Goal: Task Accomplishment & Management: Complete application form

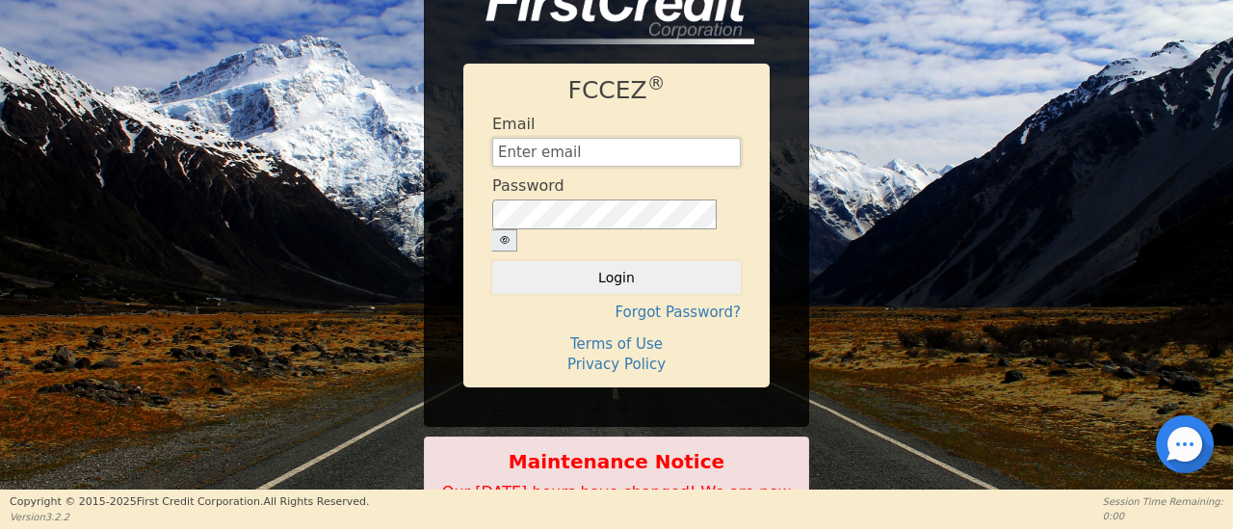
type input "[EMAIL_ADDRESS][DOMAIN_NAME]"
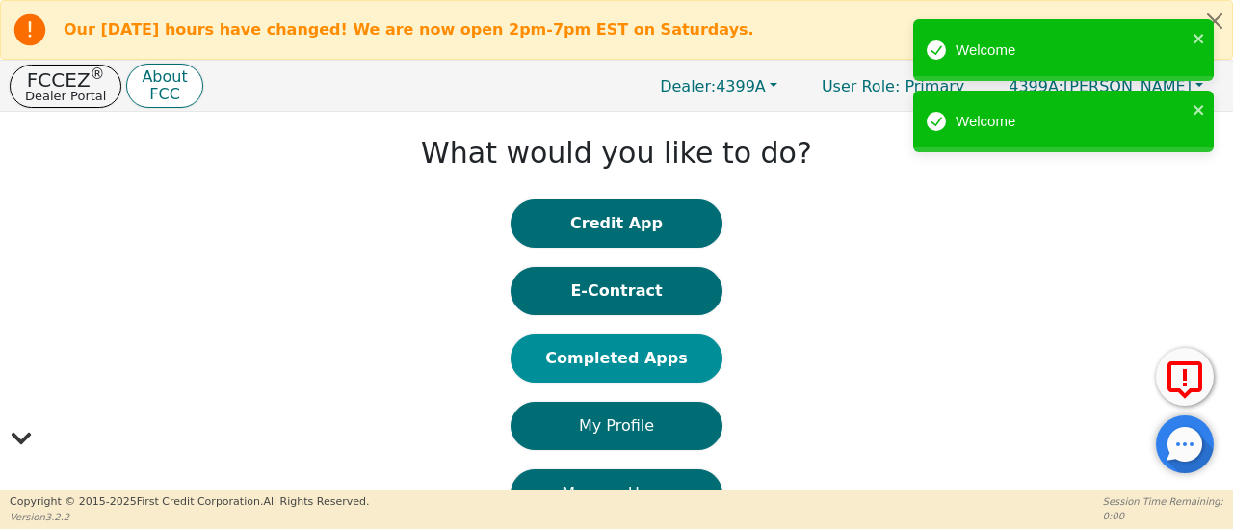
click at [619, 363] on button "Completed Apps" at bounding box center [617, 358] width 212 height 48
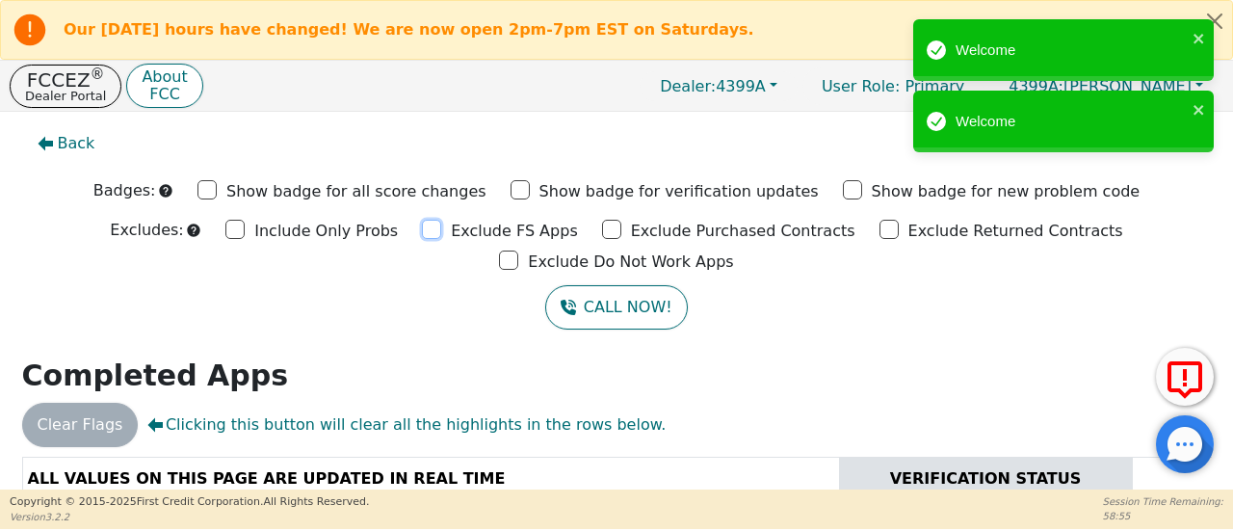
click at [422, 233] on input "Exclude FS Apps" at bounding box center [431, 229] width 19 height 19
checkbox input "true"
click at [602, 225] on input "Exclude Purchased Contracts" at bounding box center [611, 229] width 19 height 19
checkbox input "true"
click at [880, 224] on div "Exclude Returned Contracts" at bounding box center [1002, 229] width 244 height 29
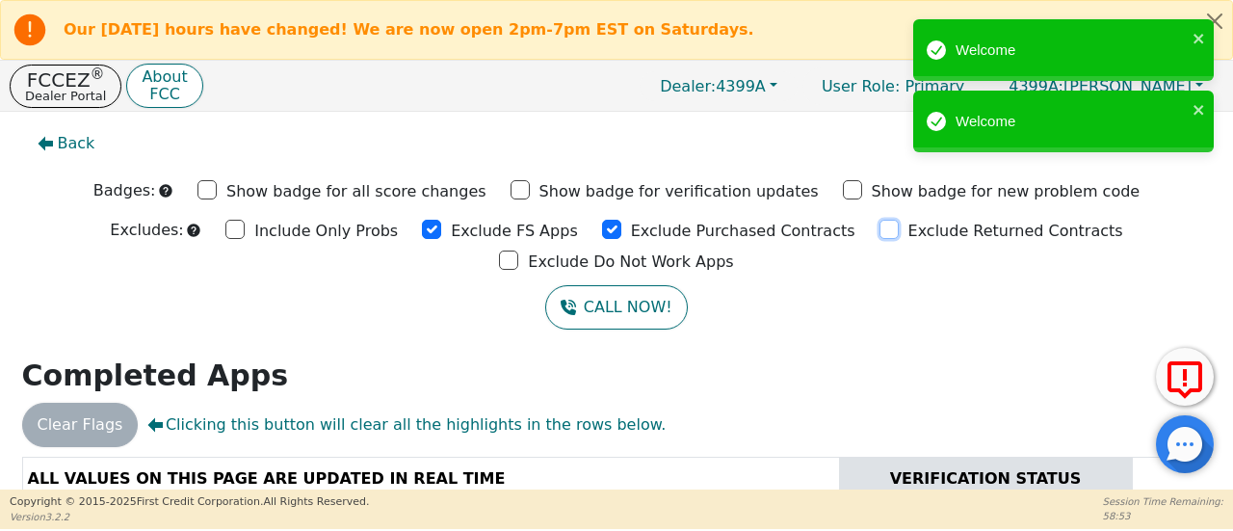
click at [880, 228] on input "Exclude Returned Contracts" at bounding box center [889, 229] width 19 height 19
checkbox input "true"
click at [518, 251] on input "Exclude Do Not Work Apps" at bounding box center [508, 260] width 19 height 19
checkbox input "true"
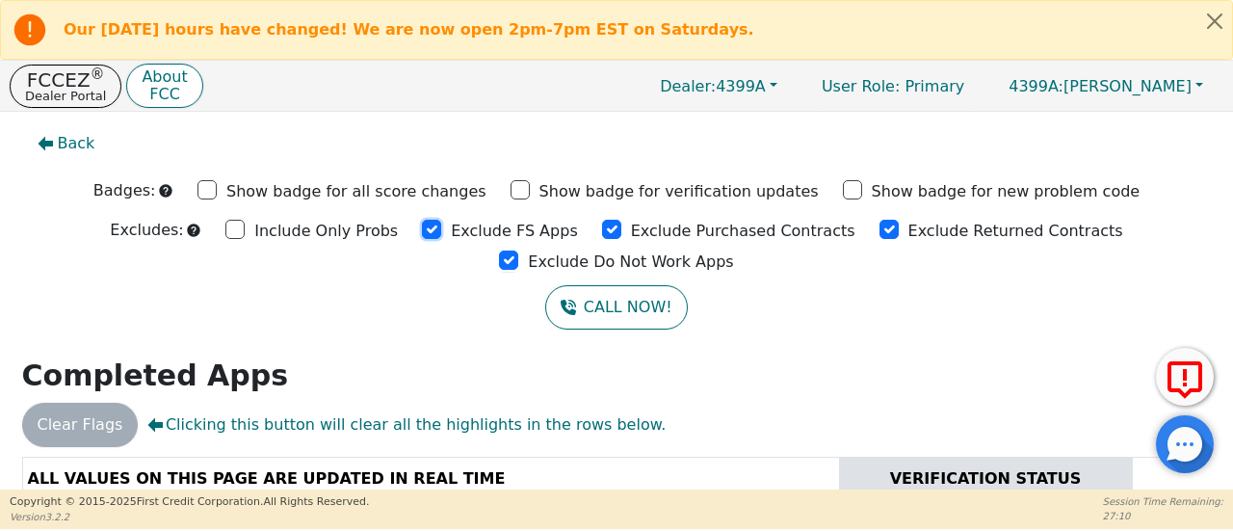
click at [422, 230] on input "Exclude FS Apps" at bounding box center [431, 229] width 19 height 19
checkbox input "true"
click at [602, 228] on input "Exclude Purchased Contracts" at bounding box center [611, 229] width 19 height 19
drag, startPoint x: 495, startPoint y: 228, endPoint x: 630, endPoint y: 223, distance: 135.0
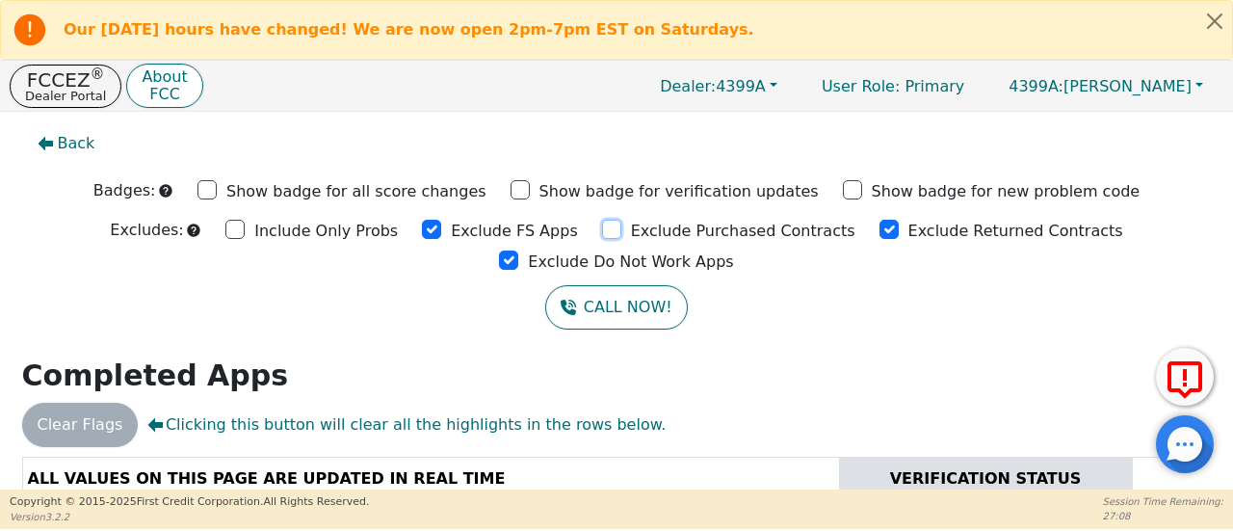
click at [602, 226] on input "Exclude Purchased Contracts" at bounding box center [611, 229] width 19 height 19
checkbox input "true"
click at [880, 230] on input "Exclude Returned Contracts" at bounding box center [889, 229] width 19 height 19
checkbox input "true"
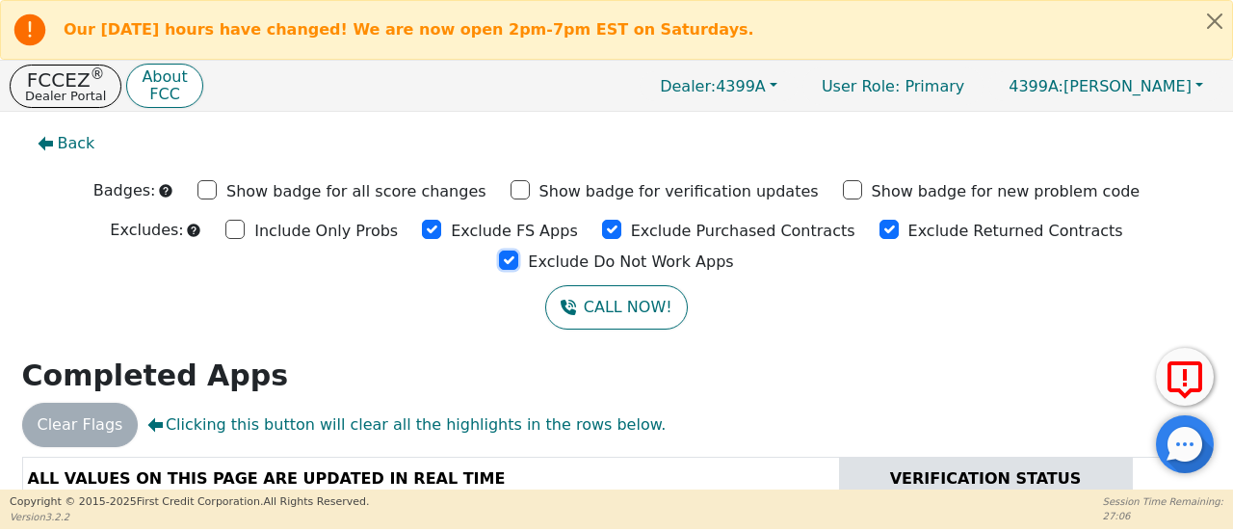
click at [518, 251] on input "Exclude Do Not Work Apps" at bounding box center [508, 260] width 19 height 19
checkbox input "true"
click at [422, 232] on input "Exclude FS Apps" at bounding box center [431, 229] width 19 height 19
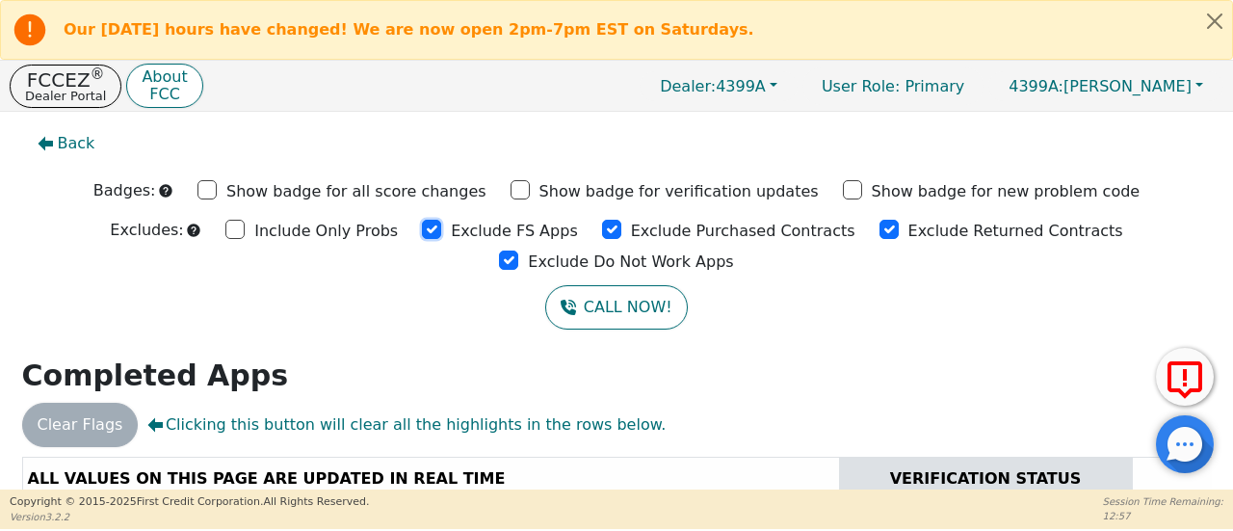
checkbox input "true"
click at [602, 228] on input "Exclude Purchased Contracts" at bounding box center [611, 229] width 19 height 19
checkbox input "true"
click at [880, 230] on input "Exclude Returned Contracts" at bounding box center [889, 229] width 19 height 19
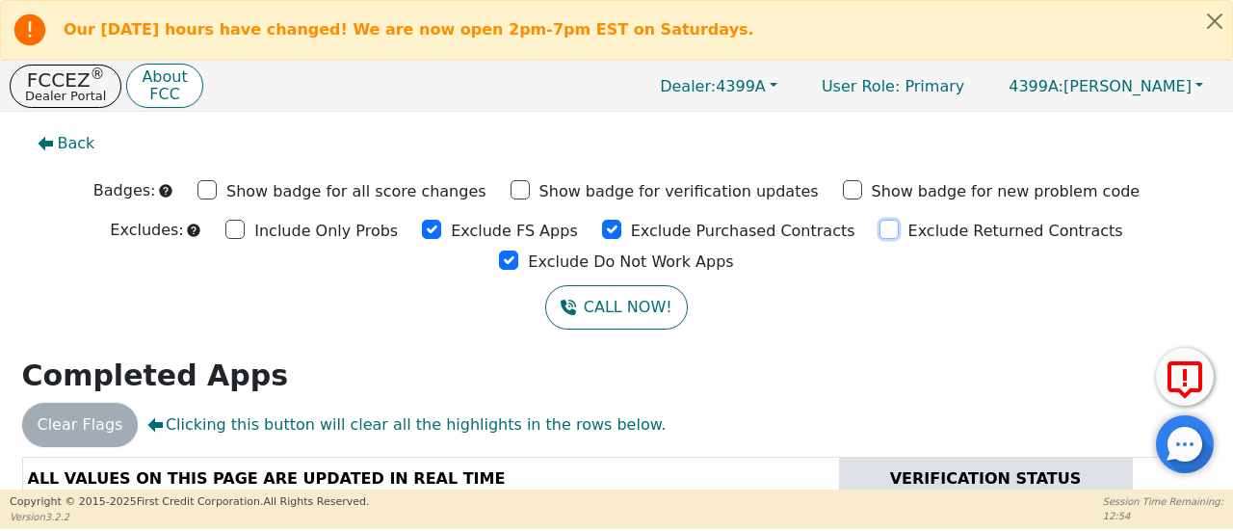
click at [880, 230] on input "Exclude Returned Contracts" at bounding box center [889, 229] width 19 height 19
checkbox input "true"
click at [518, 251] on input "Exclude Do Not Work Apps" at bounding box center [508, 260] width 19 height 19
checkbox input "true"
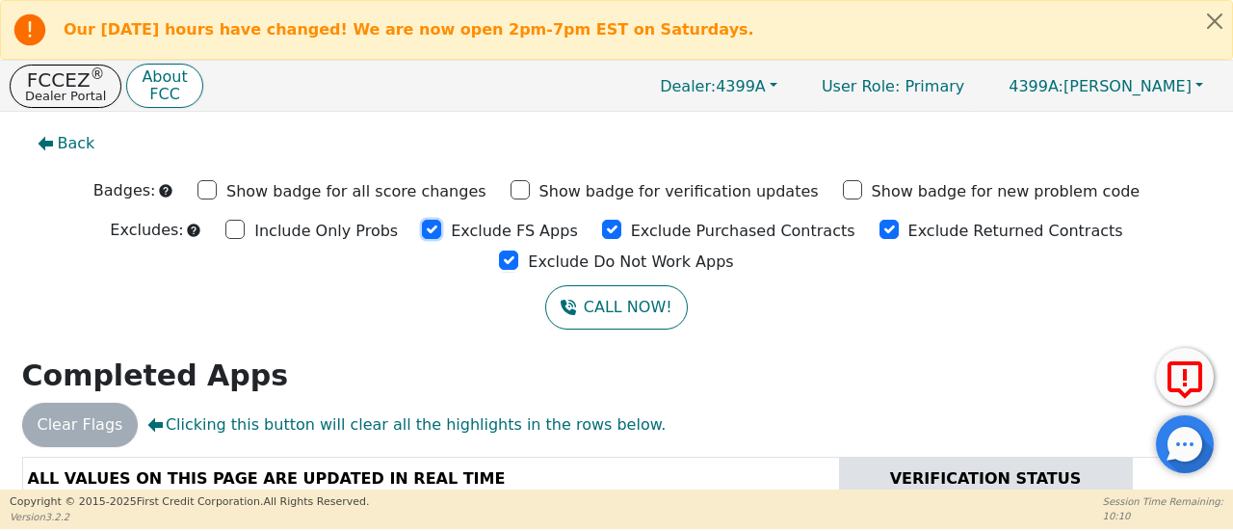
click at [422, 225] on input "Exclude FS Apps" at bounding box center [431, 229] width 19 height 19
checkbox input "true"
click at [602, 226] on input "Exclude Purchased Contracts" at bounding box center [611, 229] width 19 height 19
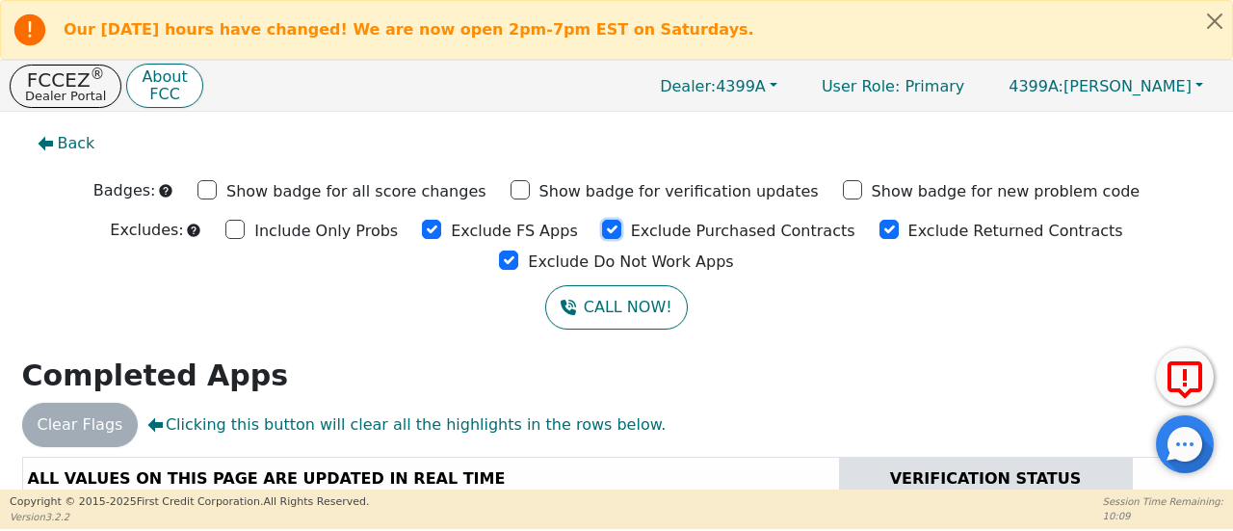
checkbox input "true"
click at [880, 233] on input "Exclude Returned Contracts" at bounding box center [889, 229] width 19 height 19
checkbox input "true"
click at [518, 251] on input "Exclude Do Not Work Apps" at bounding box center [508, 260] width 19 height 19
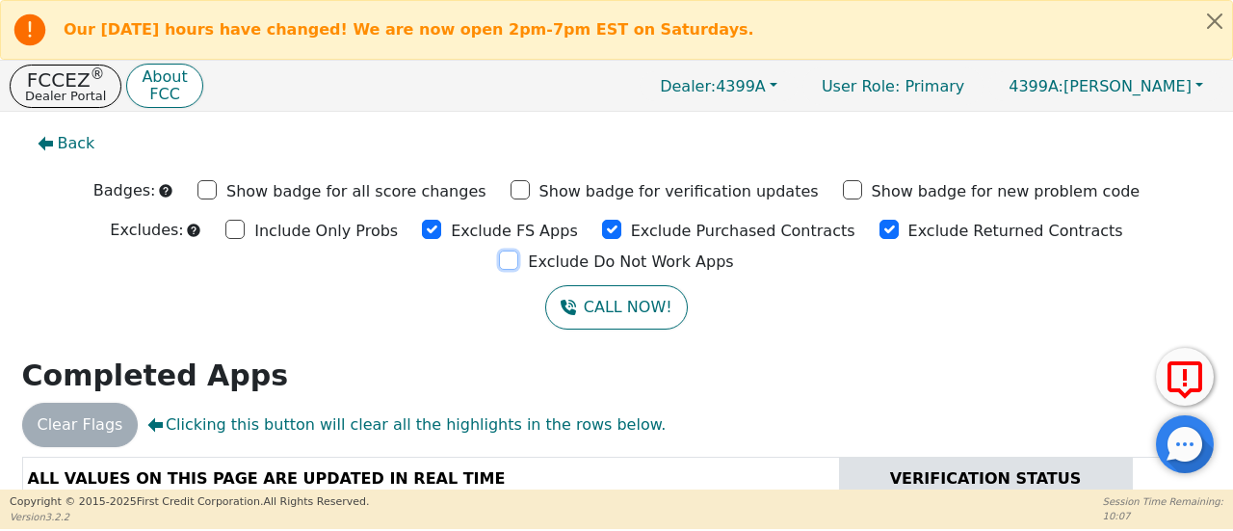
click at [518, 251] on input "Exclude Do Not Work Apps" at bounding box center [508, 260] width 19 height 19
checkbox input "true"
click at [422, 229] on input "Exclude FS Apps" at bounding box center [431, 229] width 19 height 19
checkbox input "true"
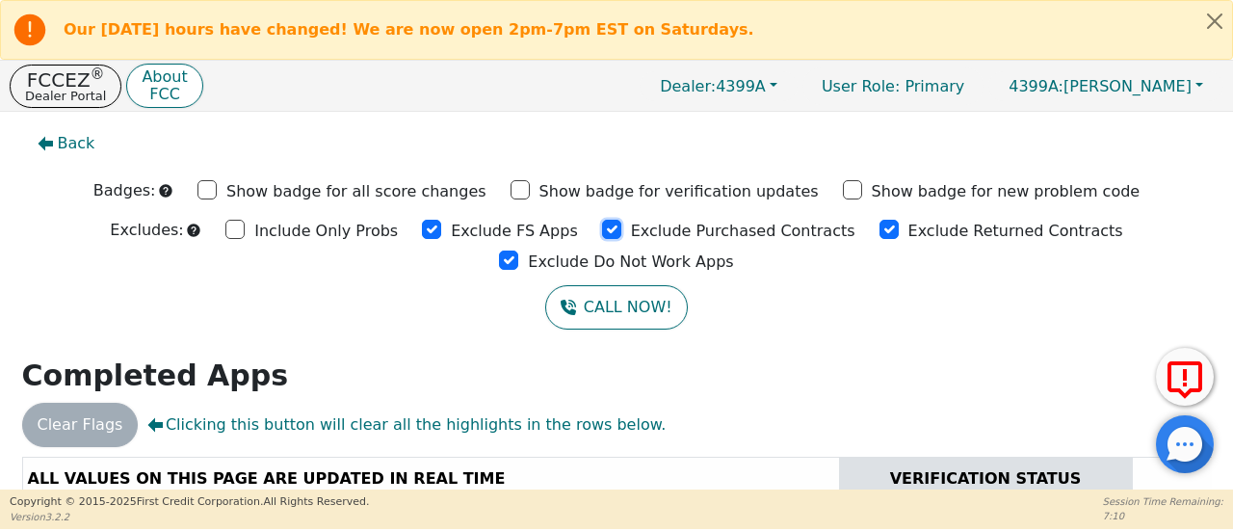
click at [602, 225] on input "Exclude Purchased Contracts" at bounding box center [611, 229] width 19 height 19
drag, startPoint x: 494, startPoint y: 225, endPoint x: 819, endPoint y: 223, distance: 324.7
click at [602, 225] on input "Exclude Purchased Contracts" at bounding box center [611, 229] width 19 height 19
checkbox input "true"
click at [880, 228] on input "Exclude Returned Contracts" at bounding box center [889, 229] width 19 height 19
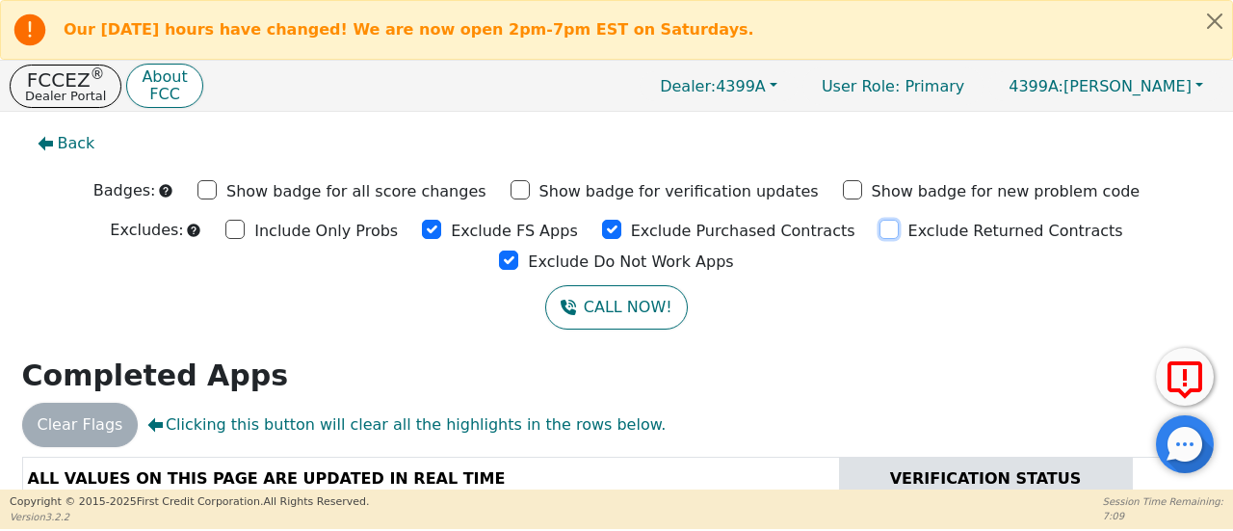
click at [880, 228] on input "Exclude Returned Contracts" at bounding box center [889, 229] width 19 height 19
checkbox input "true"
click at [518, 251] on input "Exclude Do Not Work Apps" at bounding box center [508, 260] width 19 height 19
checkbox input "true"
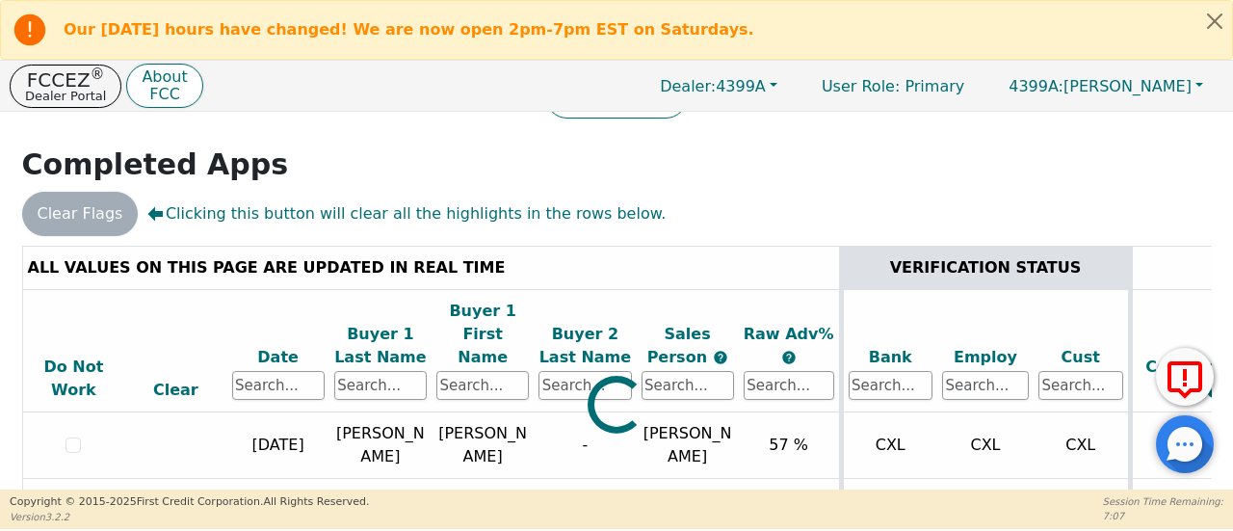
scroll to position [249, 0]
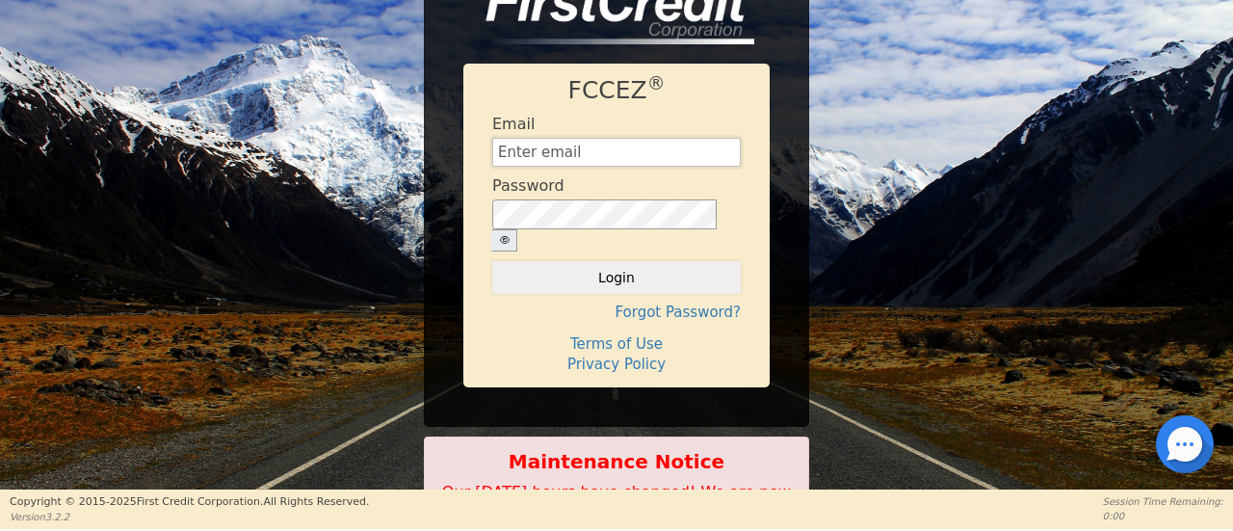
click at [594, 166] on input "text" at bounding box center [616, 152] width 249 height 29
type input "[EMAIL_ADDRESS][DOMAIN_NAME]"
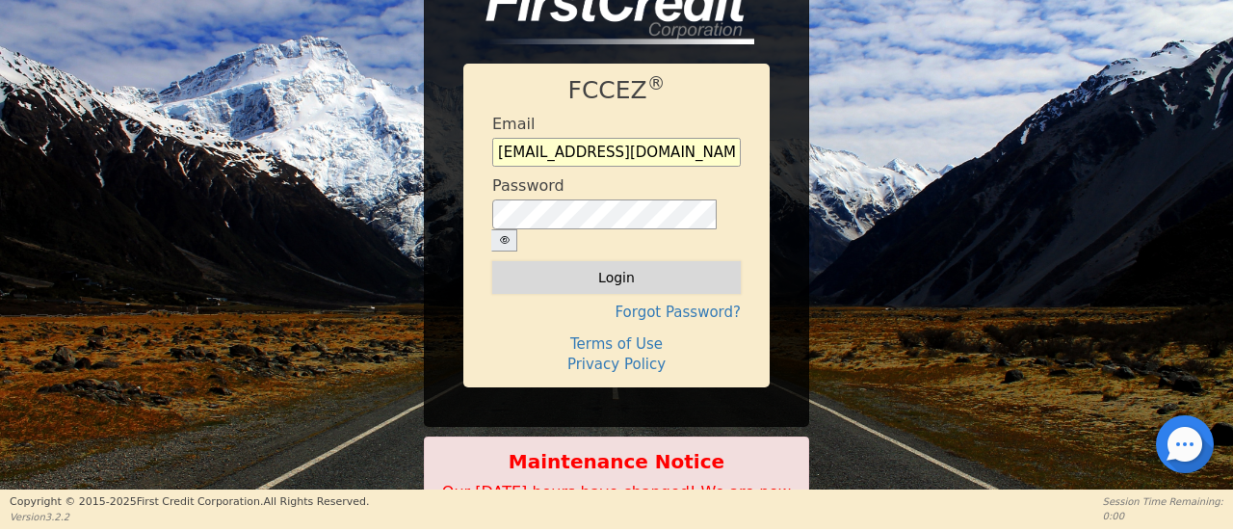
click at [619, 275] on button "Login" at bounding box center [616, 277] width 249 height 33
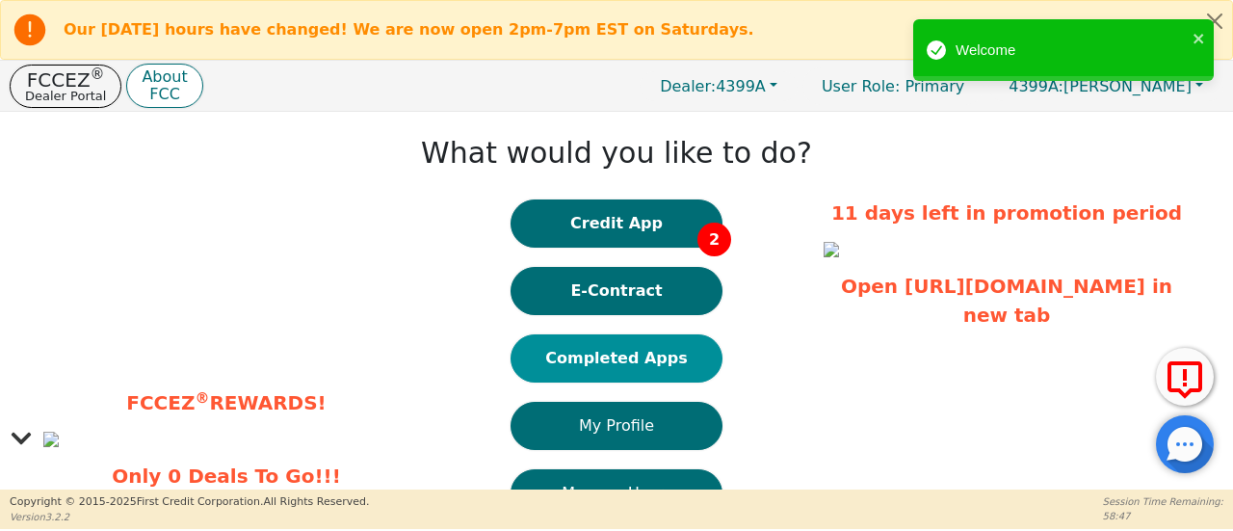
click at [619, 359] on button "Completed Apps" at bounding box center [617, 358] width 212 height 48
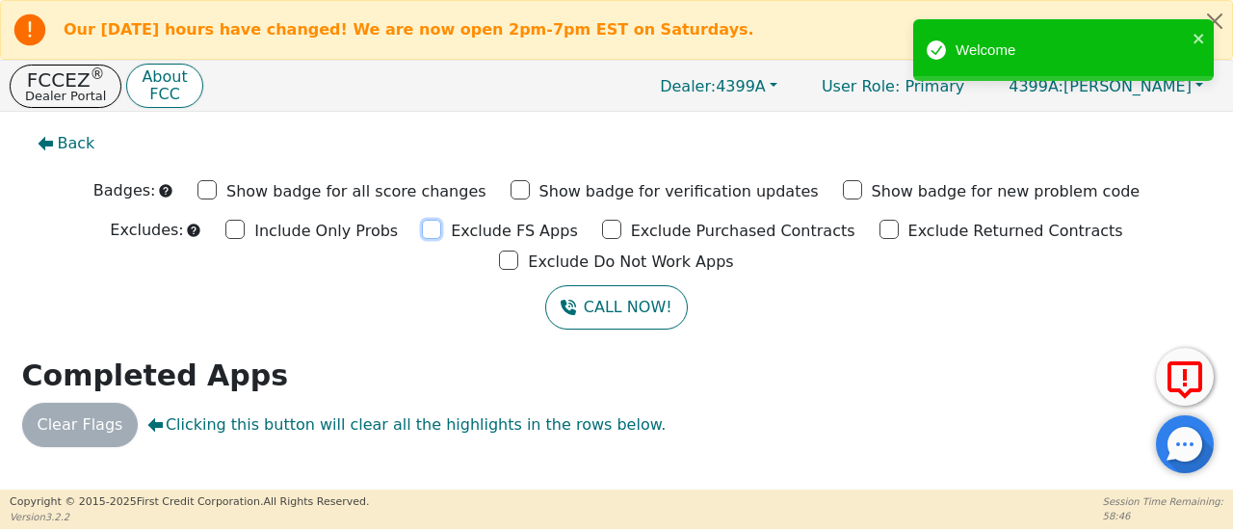
click at [422, 228] on input "Exclude FS Apps" at bounding box center [431, 229] width 19 height 19
checkbox input "true"
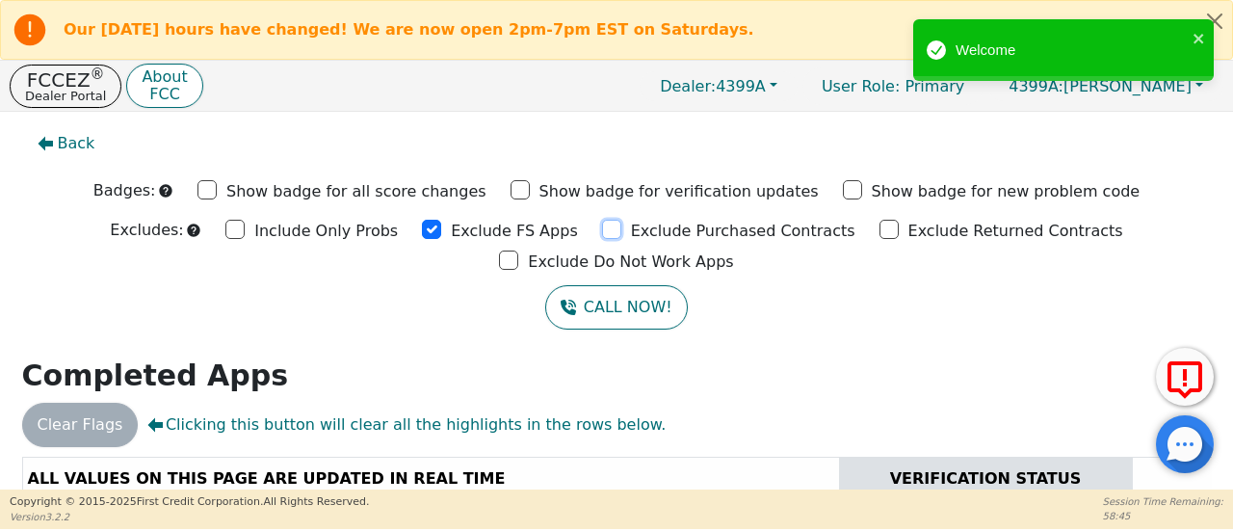
click at [602, 228] on input "Exclude Purchased Contracts" at bounding box center [611, 229] width 19 height 19
checkbox input "true"
click at [880, 232] on input "Exclude Returned Contracts" at bounding box center [889, 229] width 19 height 19
checkbox input "true"
click at [518, 251] on input "Exclude Do Not Work Apps" at bounding box center [508, 260] width 19 height 19
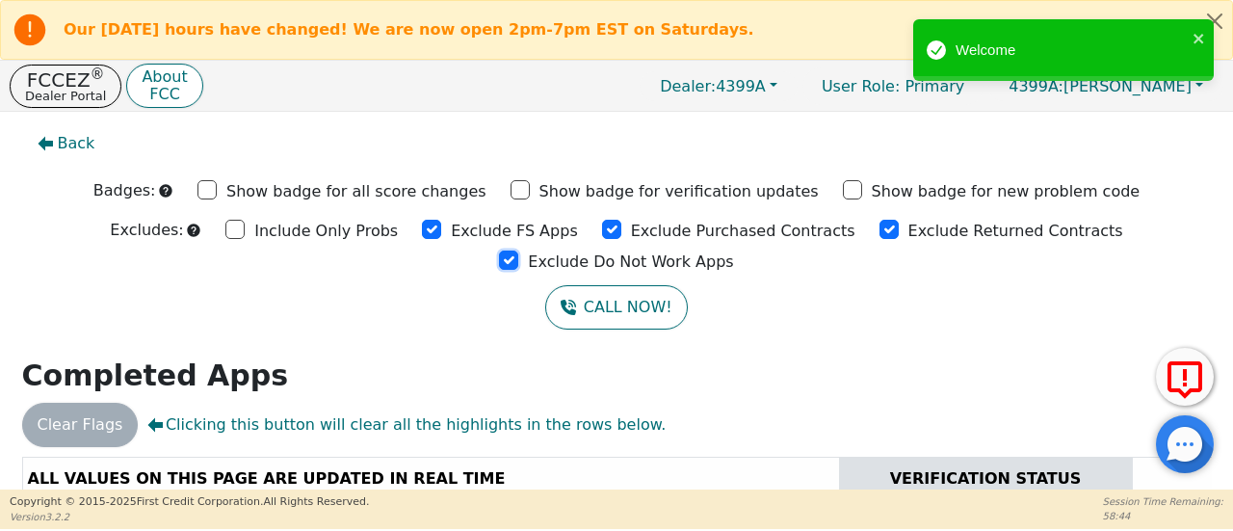
checkbox input "true"
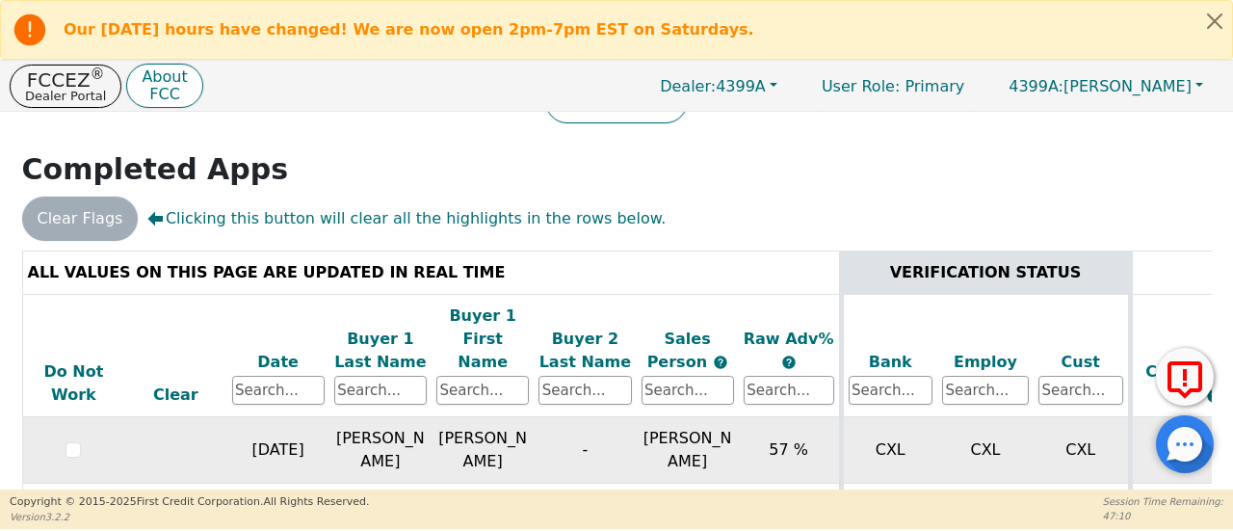
scroll to position [249, 0]
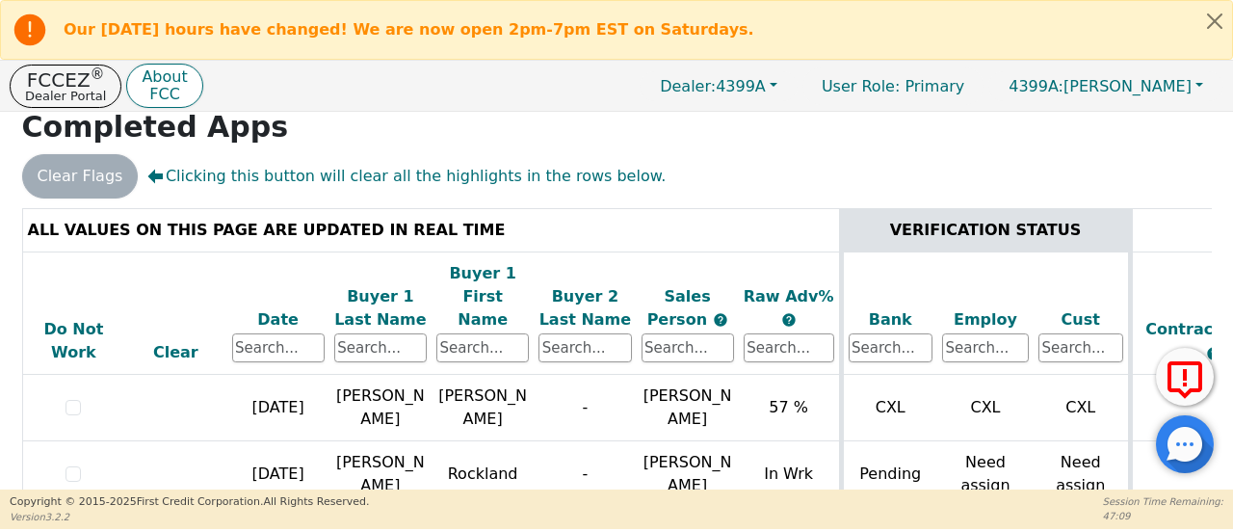
drag, startPoint x: 497, startPoint y: 484, endPoint x: 804, endPoint y: 474, distance: 306.5
click at [804, 474] on div "ALL VALUES ON THIS PAGE ARE UPDATED IN REAL TIME VERIFICATION STATUS Do Not Wor…" at bounding box center [616, 370] width 1204 height 324
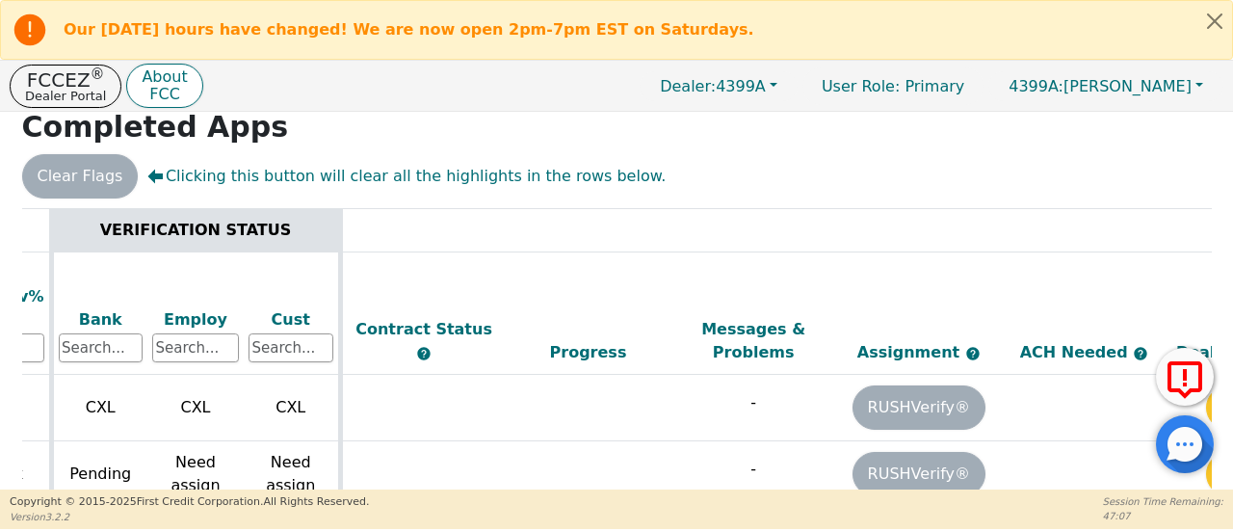
scroll to position [0, 916]
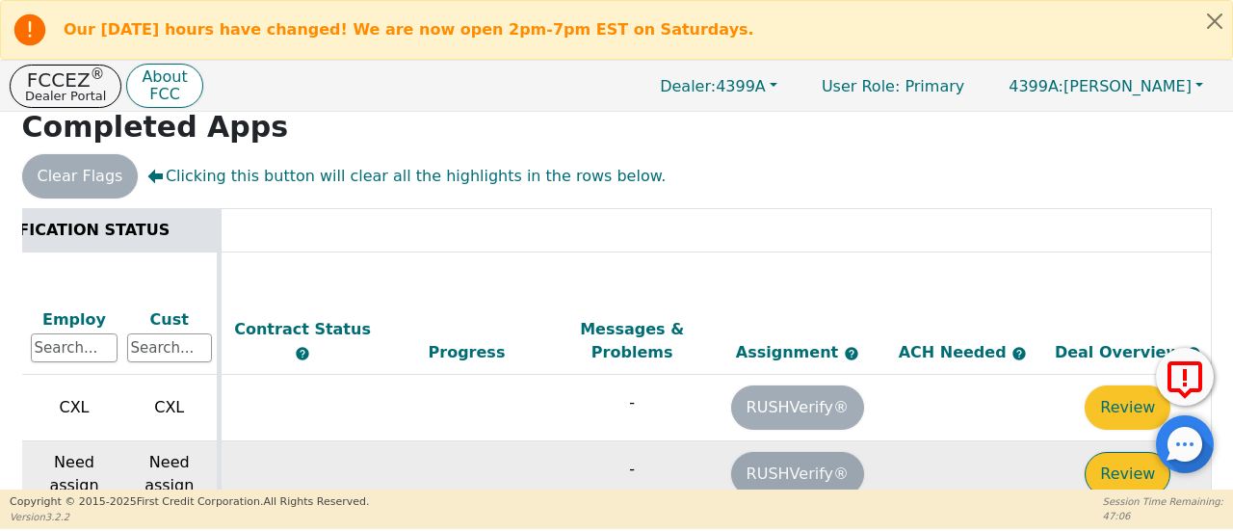
click at [1140, 452] on button "Review" at bounding box center [1128, 474] width 86 height 44
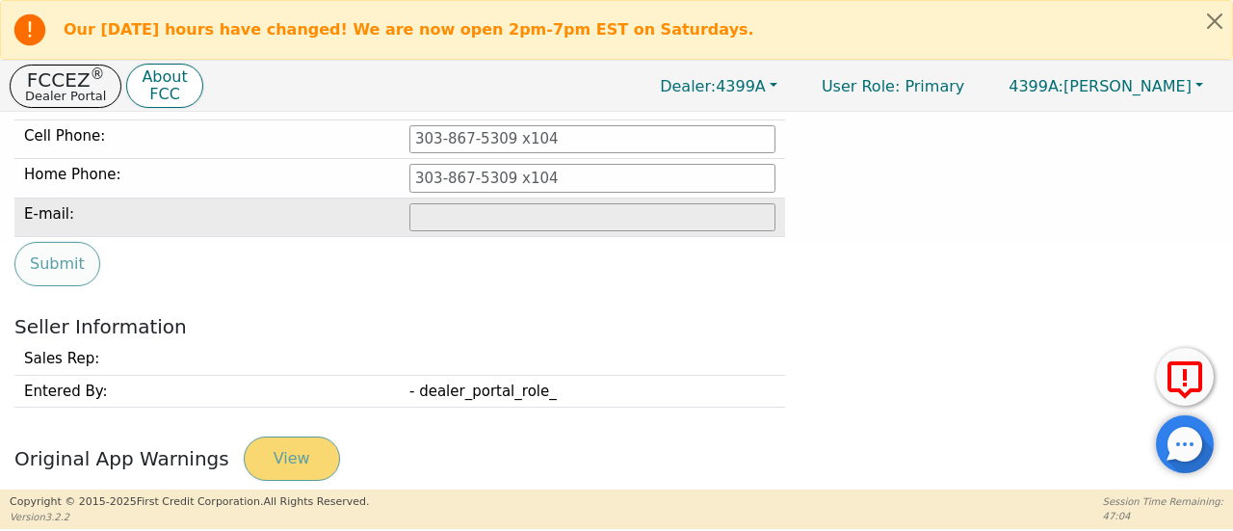
type input "[PHONE_NUMBER]"
type input "[EMAIL_ADDRESS][DOMAIN_NAME]"
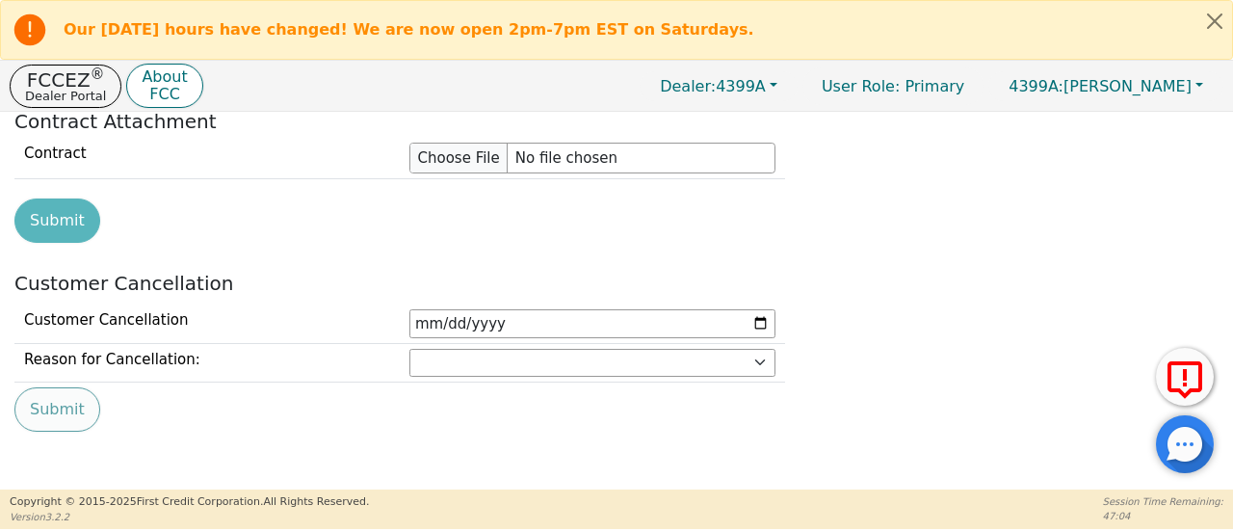
scroll to position [2305, 0]
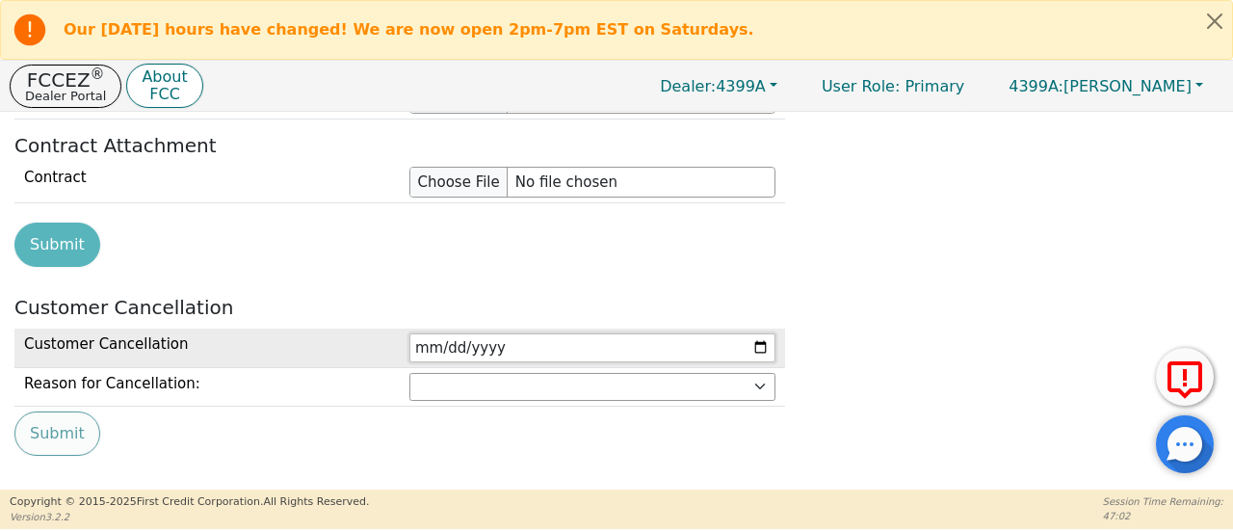
click at [421, 333] on input "date" at bounding box center [592, 347] width 366 height 29
click at [418, 333] on input "date" at bounding box center [592, 347] width 366 height 29
click at [428, 333] on input "date" at bounding box center [592, 347] width 366 height 29
click at [450, 333] on input "date" at bounding box center [592, 347] width 366 height 29
click at [451, 333] on input "date" at bounding box center [592, 347] width 366 height 29
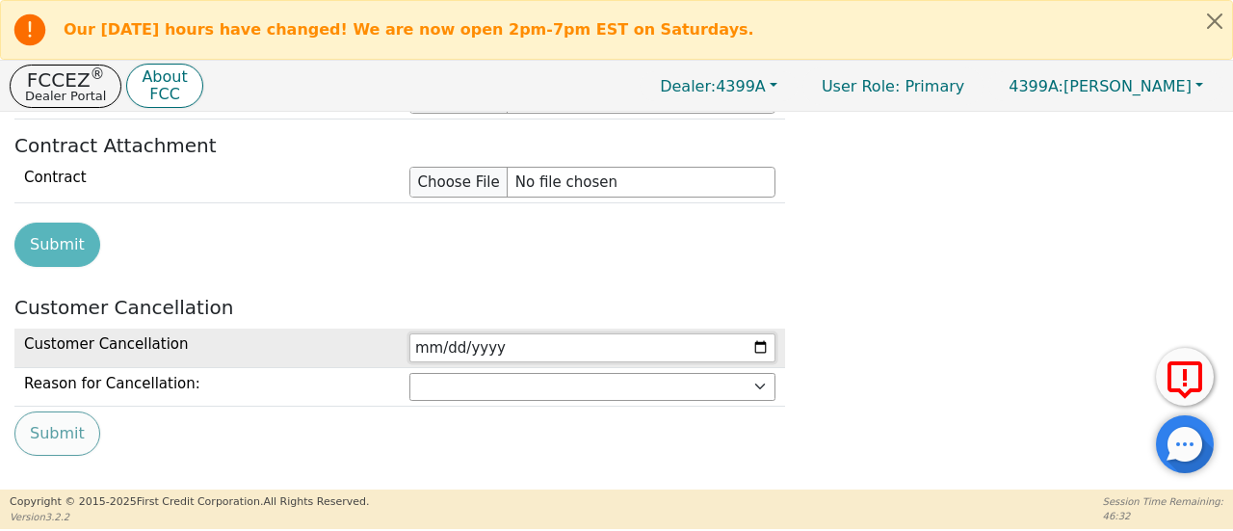
click at [442, 333] on input "date" at bounding box center [592, 347] width 366 height 29
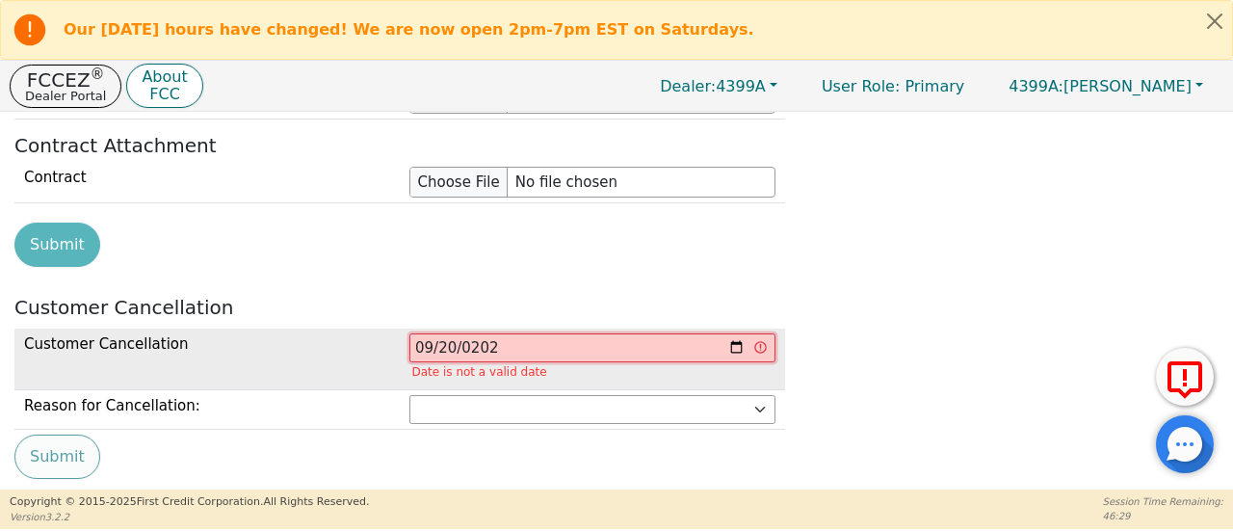
type input "[DATE]"
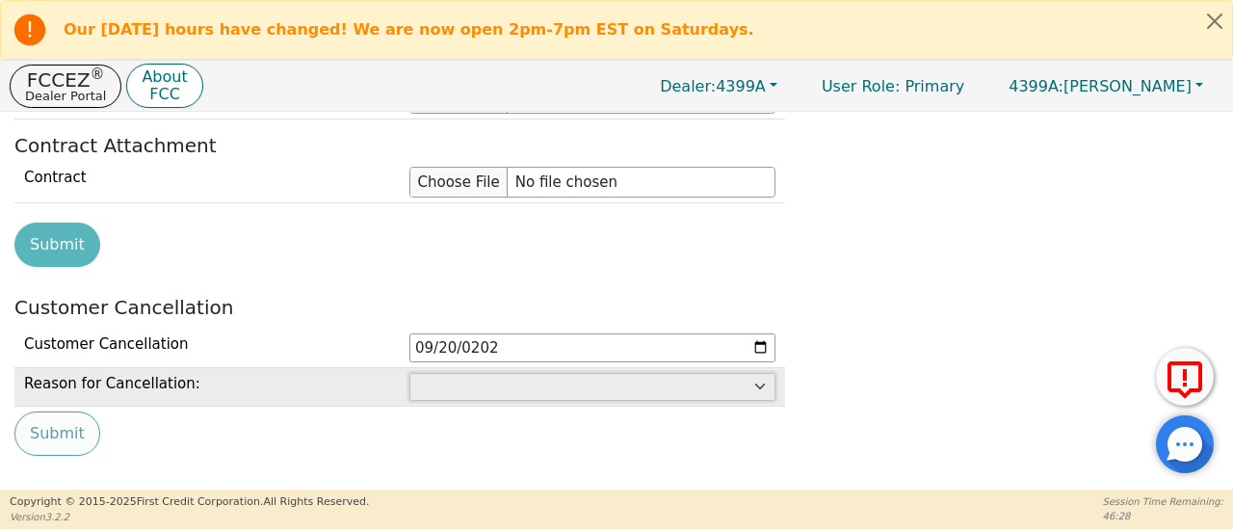
click at [442, 373] on select "Customer: cannot afford Customer: dissatisfied with product Customer: unavailab…" at bounding box center [592, 387] width 366 height 29
select select "Other"
click at [409, 373] on select "Customer: cannot afford Customer: dissatisfied with product Customer: unavailab…" at bounding box center [592, 387] width 366 height 29
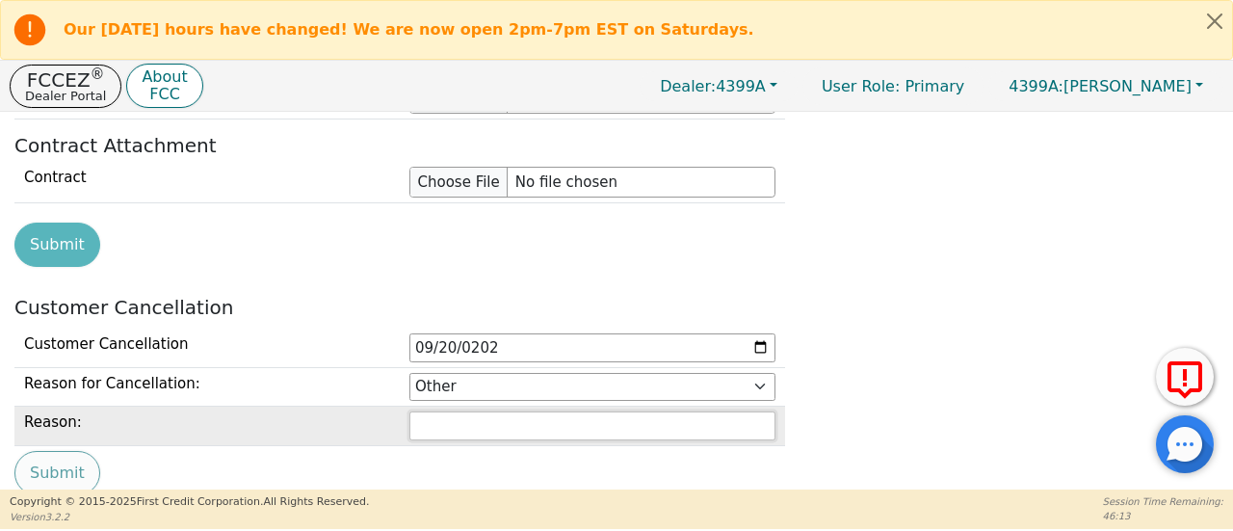
click at [441, 411] on input "text" at bounding box center [592, 425] width 366 height 29
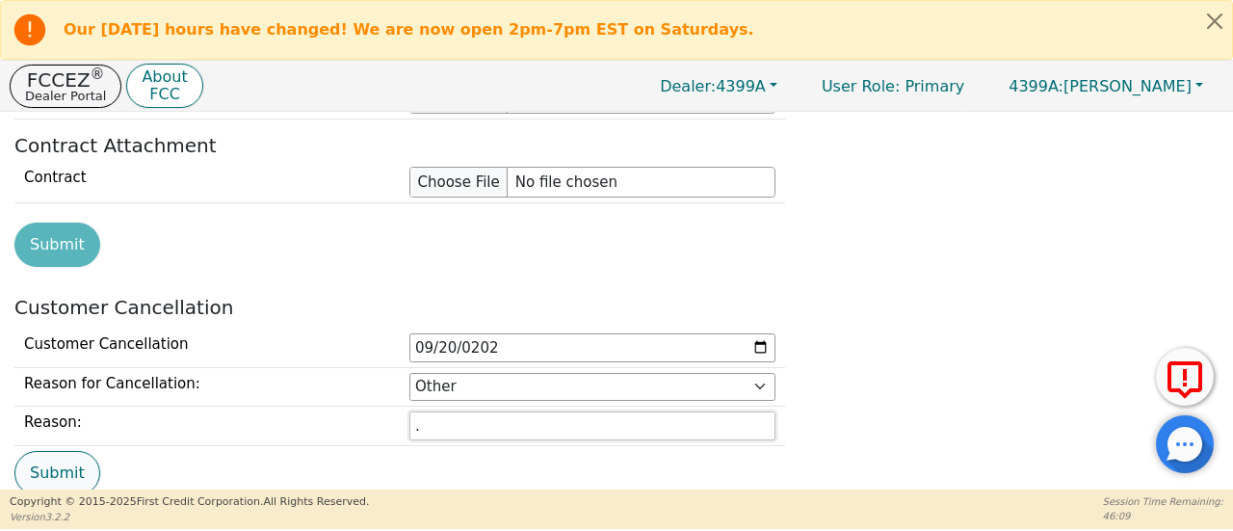
type input "."
click at [50, 451] on button "Submit" at bounding box center [57, 473] width 86 height 44
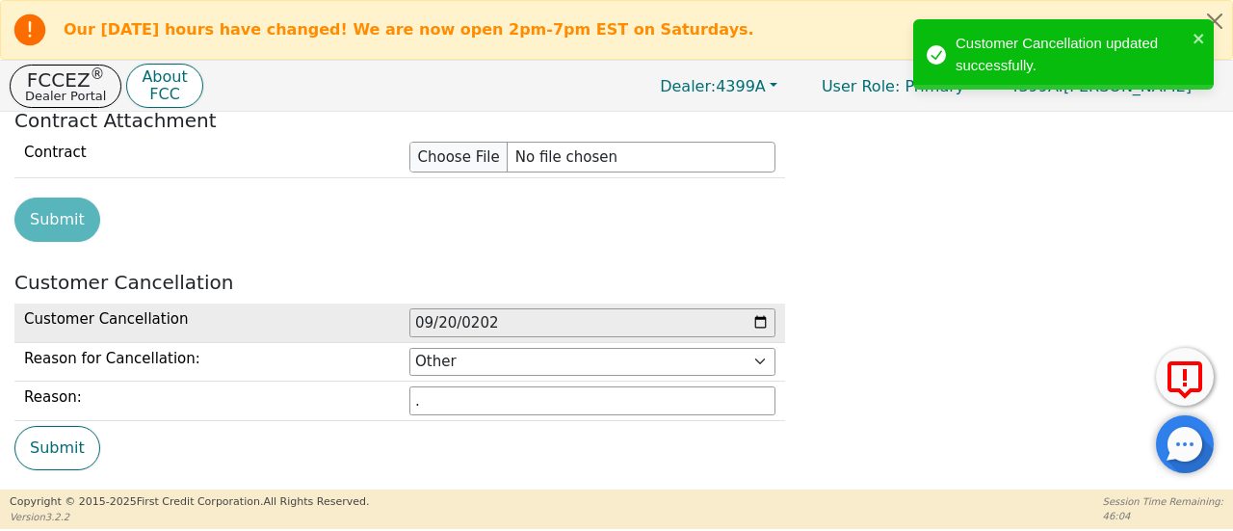
scroll to position [2343, 0]
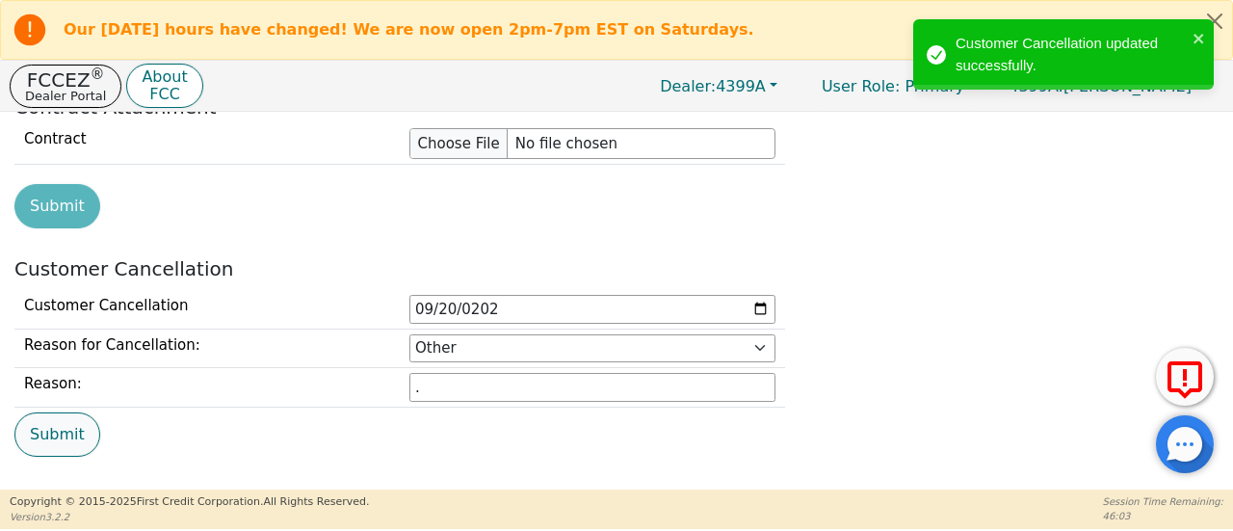
click at [57, 417] on button "Submit" at bounding box center [57, 434] width 86 height 44
